Goal: Entertainment & Leisure: Consume media (video, audio)

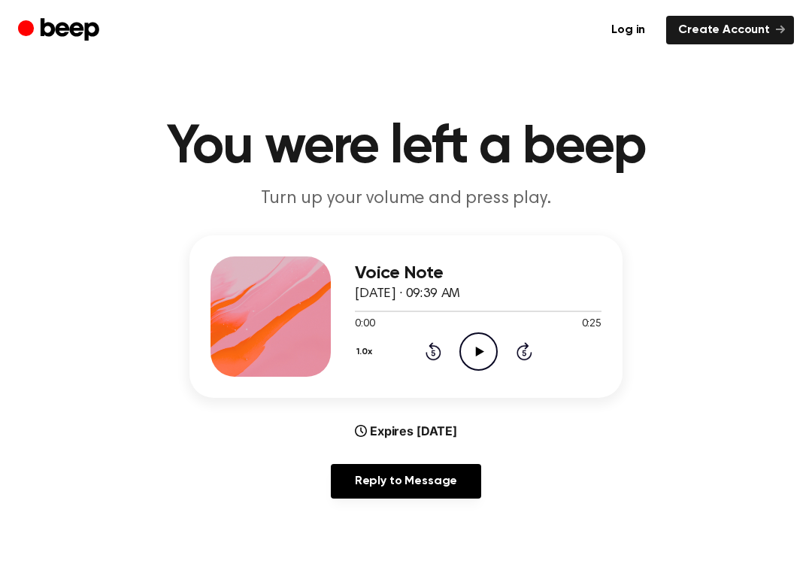
click at [487, 355] on icon "Play Audio" at bounding box center [478, 351] width 38 height 38
click at [486, 335] on icon "Pause Audio" at bounding box center [478, 351] width 38 height 38
click at [437, 347] on icon at bounding box center [433, 351] width 16 height 18
click at [434, 352] on icon "Rewind 5 seconds" at bounding box center [433, 351] width 17 height 20
click at [431, 360] on icon at bounding box center [433, 351] width 16 height 18
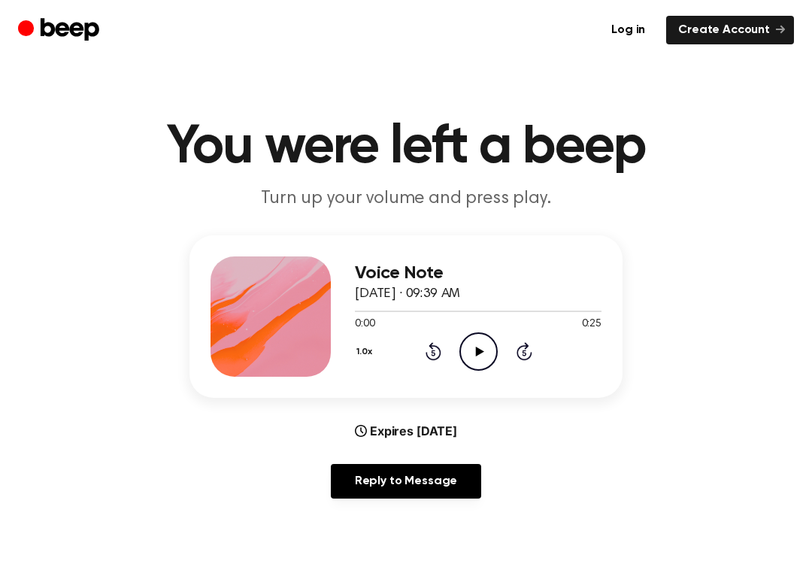
click at [478, 356] on icon "Play Audio" at bounding box center [478, 351] width 38 height 38
click at [416, 344] on div "1.0x Rewind 5 seconds Pause Audio Skip 5 seconds" at bounding box center [478, 351] width 247 height 38
click at [431, 352] on icon "Rewind 5 seconds" at bounding box center [433, 351] width 17 height 20
click at [436, 356] on icon "Rewind 5 seconds" at bounding box center [433, 351] width 17 height 20
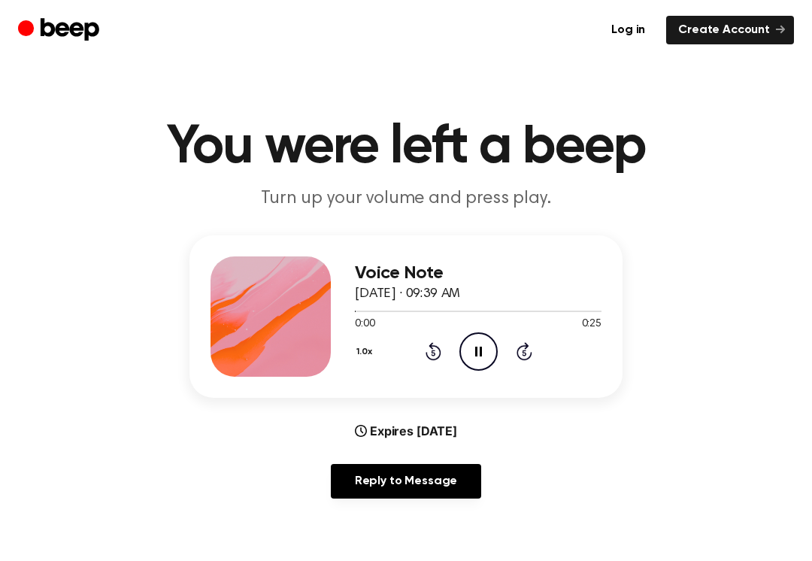
click at [435, 353] on icon "Rewind 5 seconds" at bounding box center [433, 351] width 17 height 20
click at [440, 344] on icon "Rewind 5 seconds" at bounding box center [433, 351] width 17 height 20
